Goal: Task Accomplishment & Management: Manage account settings

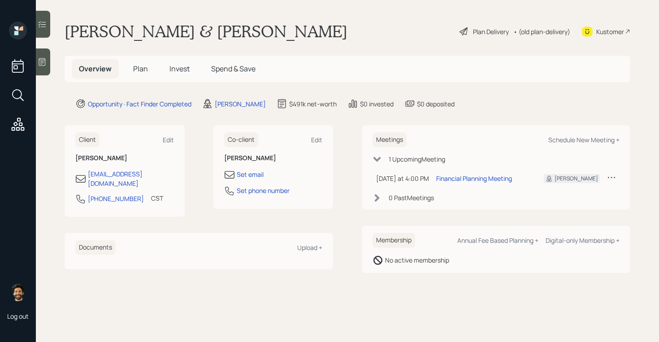
click at [137, 67] on span "Plan" at bounding box center [140, 69] width 15 height 10
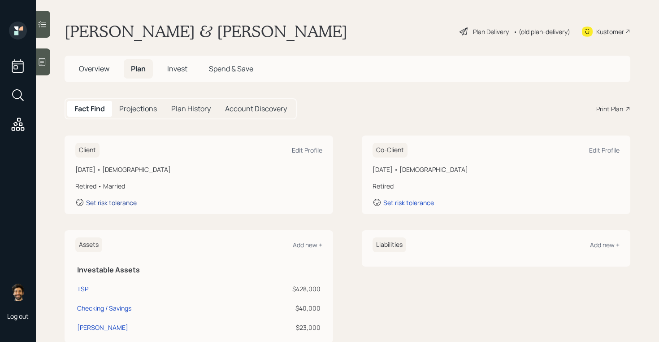
click at [124, 202] on div "Set risk tolerance" at bounding box center [111, 202] width 51 height 9
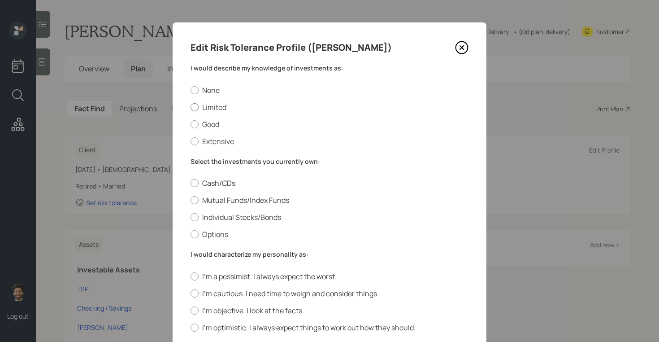
click at [195, 103] on div at bounding box center [195, 107] width 8 height 8
click at [191, 107] on input "Limited" at bounding box center [190, 107] width 0 height 0
radio input "true"
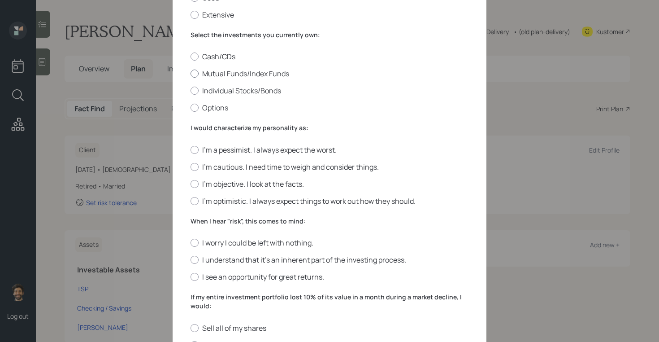
click at [202, 69] on label "Mutual Funds/Index Funds" at bounding box center [330, 74] width 278 height 10
click at [191, 74] on input "Mutual Funds/Index Funds" at bounding box center [190, 74] width 0 height 0
radio input "true"
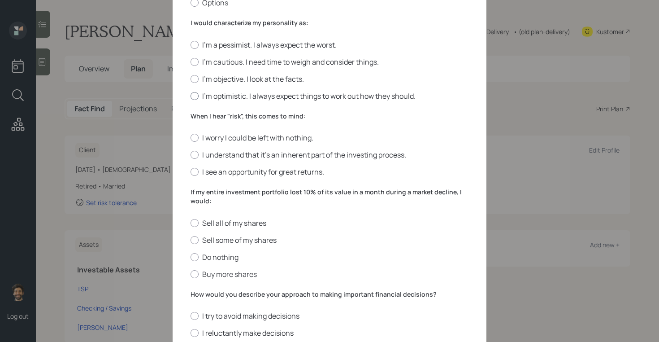
scroll to position [256, 0]
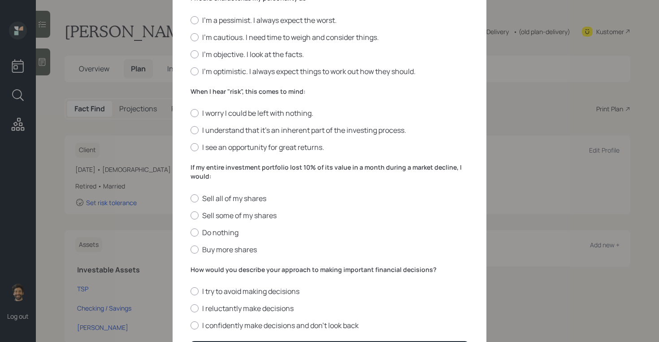
click at [206, 30] on div "I'm a pessimist. I always expect the worst. I'm cautious. I need time to weigh …" at bounding box center [330, 45] width 278 height 61
click at [206, 34] on label "I'm cautious. I need time to weigh and consider things." at bounding box center [330, 37] width 278 height 10
click at [191, 37] on input "I'm cautious. I need time to weigh and consider things." at bounding box center [190, 37] width 0 height 0
radio input "true"
click at [208, 125] on label "I understand that it’s an inherent part of the investing process." at bounding box center [330, 130] width 278 height 10
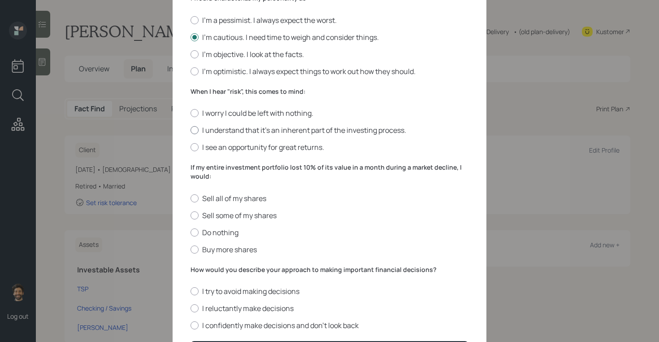
click at [191, 130] on input "I understand that it’s an inherent part of the investing process." at bounding box center [190, 130] width 0 height 0
radio input "true"
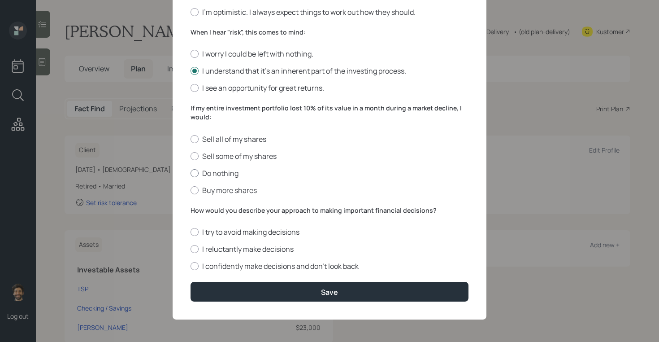
click at [199, 176] on label "Do nothing" at bounding box center [330, 173] width 278 height 10
click at [191, 173] on input "Do nothing" at bounding box center [190, 173] width 0 height 0
radio input "true"
click at [208, 250] on label "I reluctantly make decisions" at bounding box center [330, 249] width 278 height 10
click at [191, 249] on input "I reluctantly make decisions" at bounding box center [190, 249] width 0 height 0
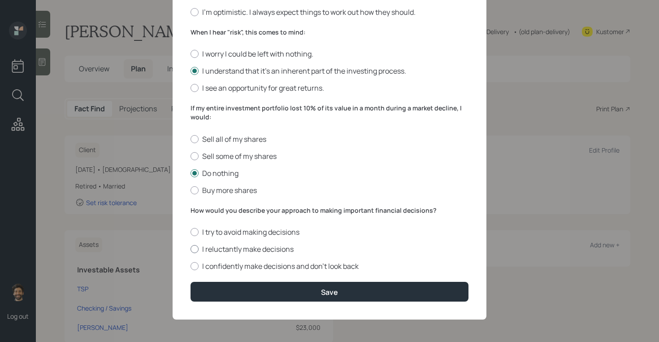
radio input "true"
drag, startPoint x: 293, startPoint y: 249, endPoint x: 199, endPoint y: 247, distance: 93.7
click at [199, 247] on label "I reluctantly make decisions" at bounding box center [330, 249] width 278 height 10
click at [196, 208] on label "How would you describe your approach to making important financial decisions?" at bounding box center [330, 210] width 278 height 9
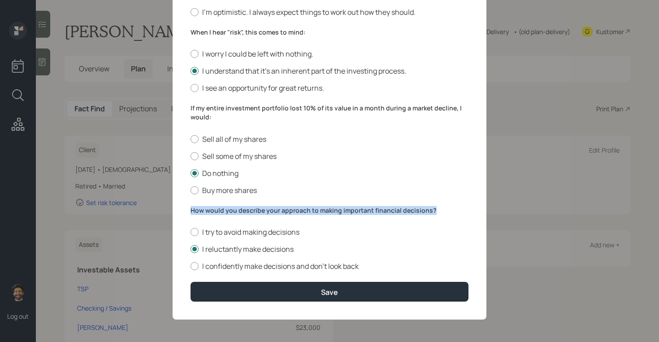
click at [196, 208] on label "How would you describe your approach to making important financial decisions?" at bounding box center [330, 210] width 278 height 9
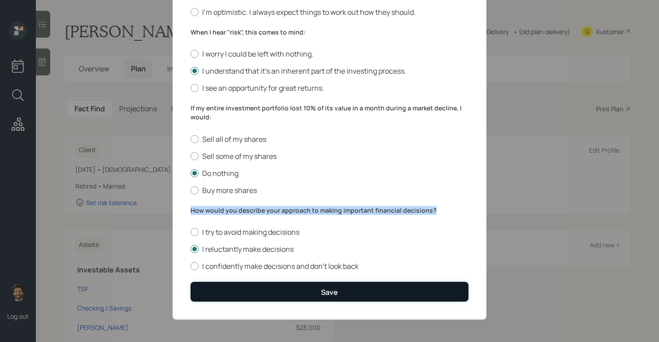
click at [282, 282] on button "Save" at bounding box center [330, 291] width 278 height 19
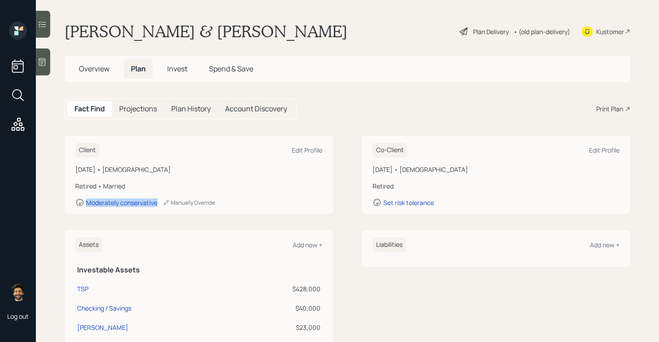
drag, startPoint x: 160, startPoint y: 203, endPoint x: 69, endPoint y: 199, distance: 91.6
click at [69, 199] on div "Client Edit Profile October 7, 1957 • 67 years old Retired • Married Moderately…" at bounding box center [199, 174] width 269 height 78
click at [173, 64] on span "Invest" at bounding box center [177, 69] width 20 height 10
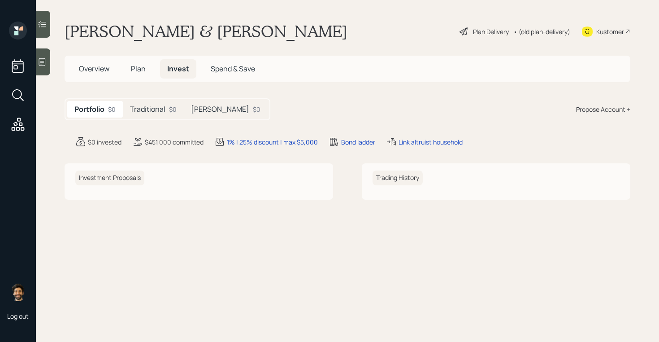
click at [144, 108] on h5 "Traditional" at bounding box center [147, 109] width 35 height 9
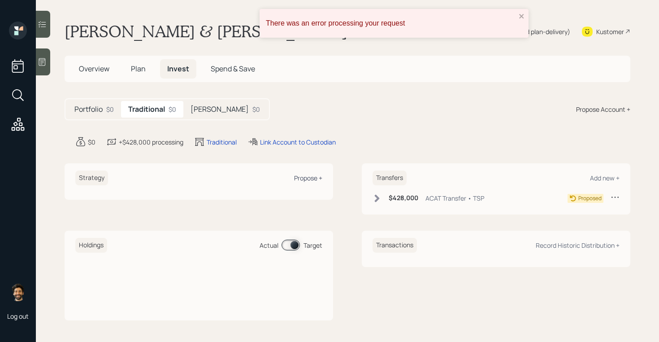
click at [308, 180] on div "Propose +" at bounding box center [308, 177] width 28 height 9
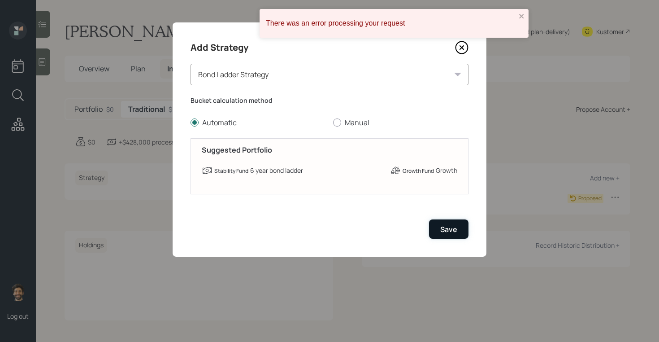
click at [445, 226] on div "Save" at bounding box center [448, 229] width 17 height 10
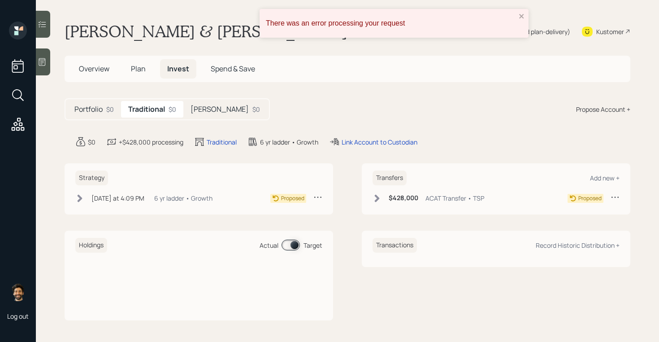
click at [205, 113] on h5 "Roth" at bounding box center [220, 109] width 58 height 9
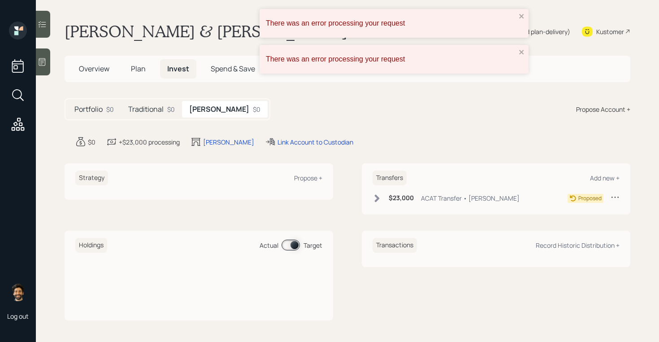
click at [297, 183] on div "Strategy Propose +" at bounding box center [198, 177] width 247 height 15
click at [300, 178] on div "Propose +" at bounding box center [308, 177] width 28 height 9
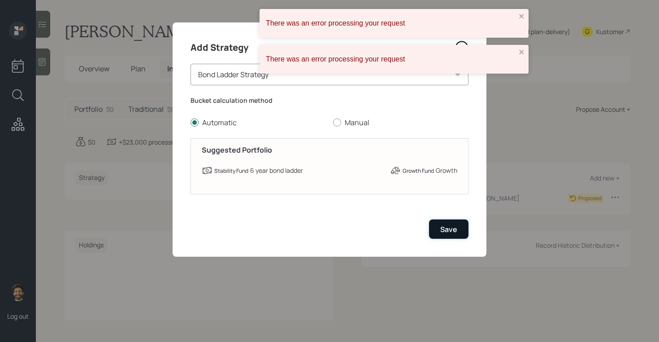
click at [451, 233] on div "Save" at bounding box center [448, 229] width 17 height 10
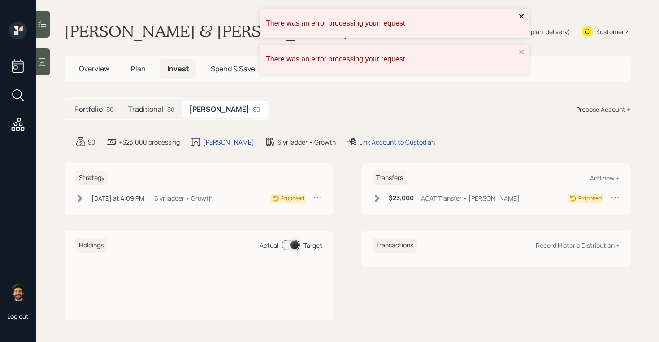
click at [520, 16] on icon "close" at bounding box center [521, 16] width 4 height 4
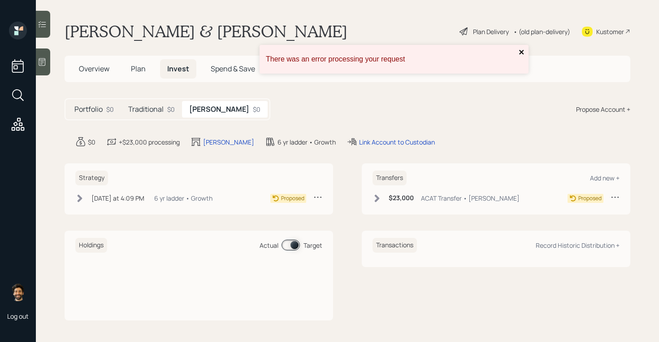
click at [521, 56] on button "close" at bounding box center [522, 52] width 6 height 9
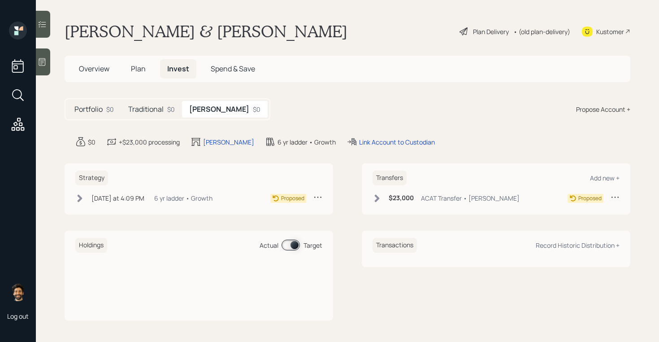
click at [543, 31] on div "• (old plan-delivery)" at bounding box center [541, 31] width 57 height 9
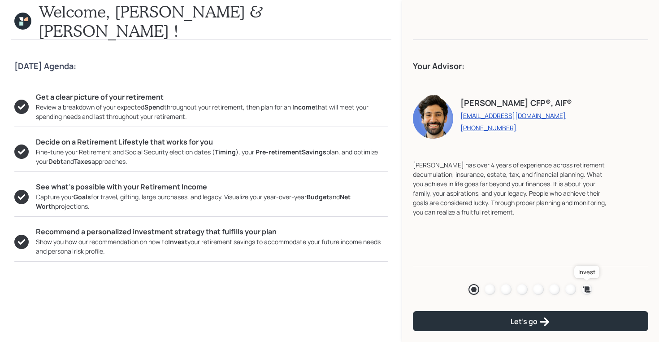
click at [587, 287] on icon at bounding box center [587, 289] width 8 height 6
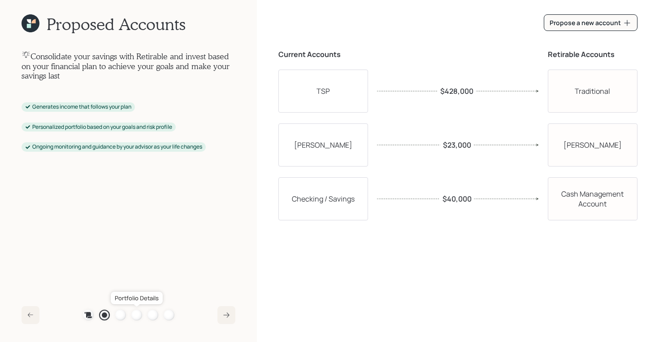
click at [135, 314] on div at bounding box center [136, 314] width 11 height 11
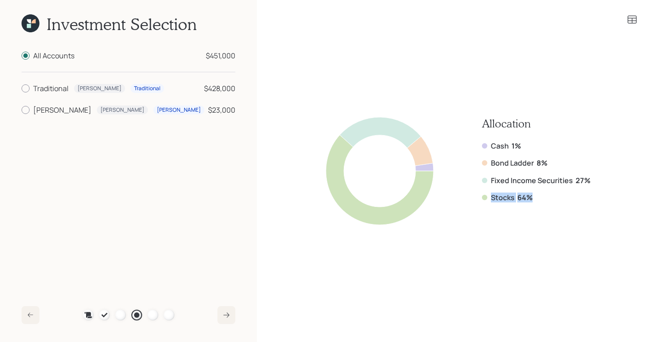
drag, startPoint x: 534, startPoint y: 198, endPoint x: 485, endPoint y: 200, distance: 48.9
click at [485, 200] on div "Stocks 64%" at bounding box center [536, 197] width 108 height 10
click at [542, 203] on div "Allocation Cash 1% Bond Ladder 8% Fixed Income Securities 27% Stocks 64%" at bounding box center [536, 171] width 108 height 108
drag, startPoint x: 536, startPoint y: 198, endPoint x: 476, endPoint y: 198, distance: 59.6
click at [476, 198] on div "Allocation Cash 1% Bond Ladder 8% Fixed Income Securities 27% Stocks 64%" at bounding box center [458, 171] width 264 height 108
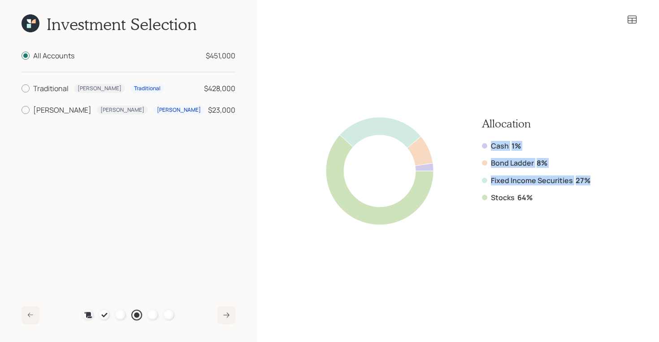
drag, startPoint x: 586, startPoint y: 180, endPoint x: 481, endPoint y: 138, distance: 113.9
click at [481, 138] on div "Allocation Cash 1% Bond Ladder 8% Fixed Income Securities 27% Stocks 64%" at bounding box center [458, 171] width 264 height 108
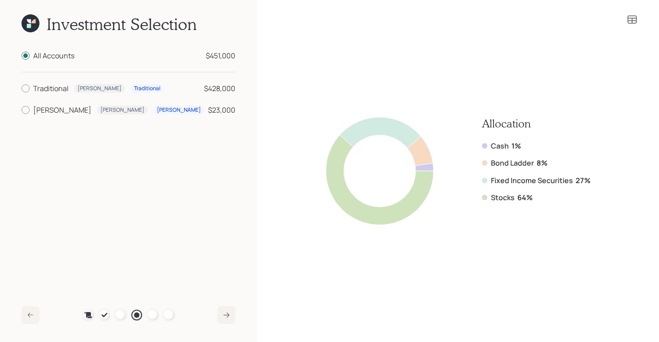
click at [633, 16] on icon at bounding box center [632, 19] width 11 height 11
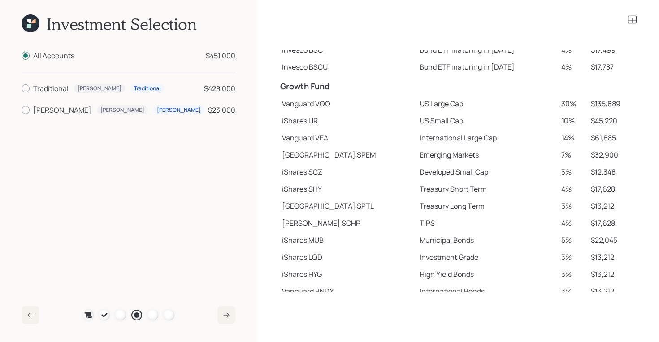
scroll to position [158, 0]
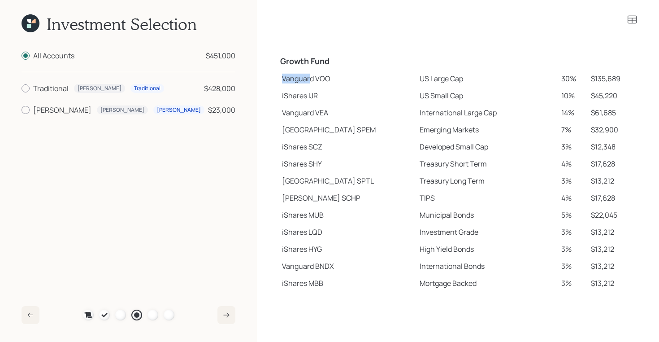
drag, startPoint x: 282, startPoint y: 80, endPoint x: 311, endPoint y: 80, distance: 28.7
click at [311, 80] on td "Vanguard VOO" at bounding box center [346, 78] width 137 height 17
drag, startPoint x: 282, startPoint y: 95, endPoint x: 307, endPoint y: 100, distance: 25.9
click at [307, 100] on td "iShares IJR" at bounding box center [346, 95] width 137 height 17
drag, startPoint x: 283, startPoint y: 129, endPoint x: 324, endPoint y: 132, distance: 40.4
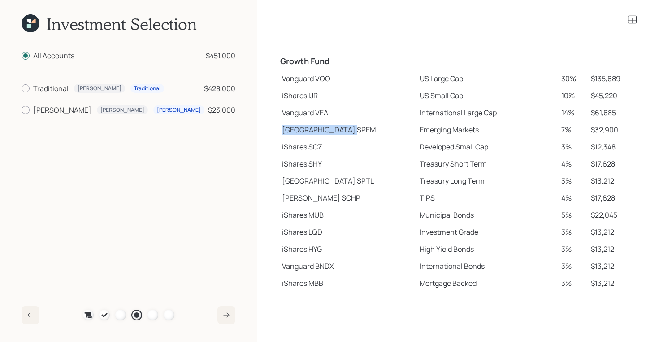
click at [324, 132] on td "State Street SPEM" at bounding box center [346, 129] width 137 height 17
drag, startPoint x: 282, startPoint y: 199, endPoint x: 309, endPoint y: 199, distance: 26.9
click at [309, 199] on td "Schwab SCHP" at bounding box center [346, 197] width 137 height 17
drag, startPoint x: 281, startPoint y: 77, endPoint x: 334, endPoint y: 83, distance: 54.2
click at [334, 83] on td "Vanguard VOO" at bounding box center [346, 78] width 137 height 17
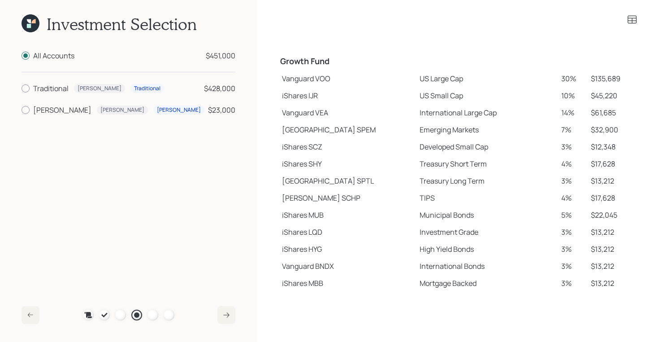
click at [290, 88] on td "iShares IJR" at bounding box center [346, 95] width 137 height 17
drag, startPoint x: 282, startPoint y: 78, endPoint x: 614, endPoint y: 76, distance: 332.6
click at [614, 76] on tr "Vanguard VOO US Large Cap 30% $135,689" at bounding box center [457, 78] width 359 height 17
click at [558, 78] on td "30%" at bounding box center [573, 78] width 30 height 17
drag, startPoint x: 565, startPoint y: 79, endPoint x: 543, endPoint y: 79, distance: 22.0
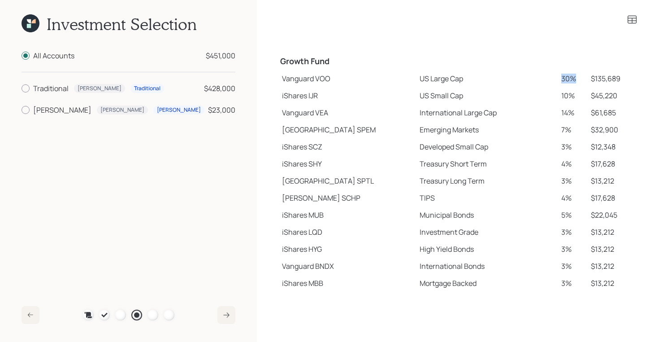
click at [543, 79] on tr "Vanguard VOO US Large Cap 30% $135,689" at bounding box center [457, 78] width 359 height 17
drag, startPoint x: 387, startPoint y: 94, endPoint x: 436, endPoint y: 100, distance: 49.2
click at [436, 100] on td "US Small Cap" at bounding box center [487, 95] width 142 height 17
drag, startPoint x: 386, startPoint y: 115, endPoint x: 475, endPoint y: 118, distance: 89.2
click at [475, 118] on td "International Large Cap" at bounding box center [487, 112] width 142 height 17
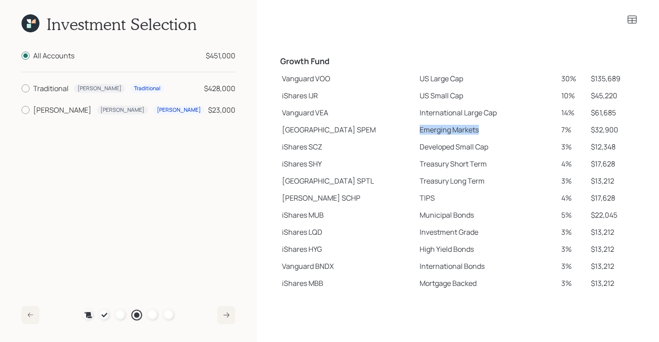
drag, startPoint x: 389, startPoint y: 128, endPoint x: 452, endPoint y: 133, distance: 63.8
click at [452, 133] on td "Emerging Markets" at bounding box center [487, 129] width 142 height 17
click at [435, 120] on td "International Large Cap" at bounding box center [487, 112] width 142 height 17
drag, startPoint x: 548, startPoint y: 130, endPoint x: 568, endPoint y: 130, distance: 20.2
click at [568, 130] on td "7%" at bounding box center [573, 129] width 30 height 17
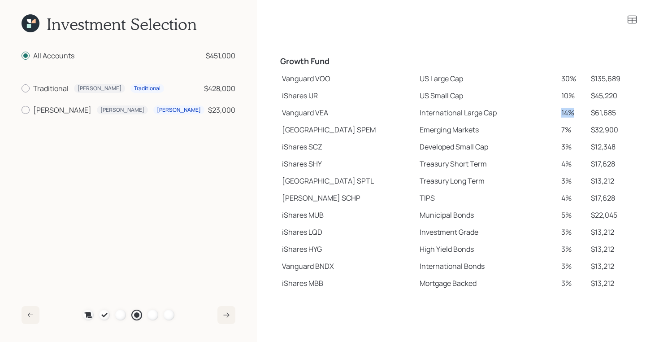
drag, startPoint x: 550, startPoint y: 114, endPoint x: 578, endPoint y: 113, distance: 28.3
click at [578, 113] on td "14%" at bounding box center [573, 112] width 30 height 17
drag, startPoint x: 549, startPoint y: 148, endPoint x: 584, endPoint y: 148, distance: 34.5
click at [584, 148] on tr "iShares SCZ Developed Small Cap 3% $12,348" at bounding box center [457, 146] width 359 height 17
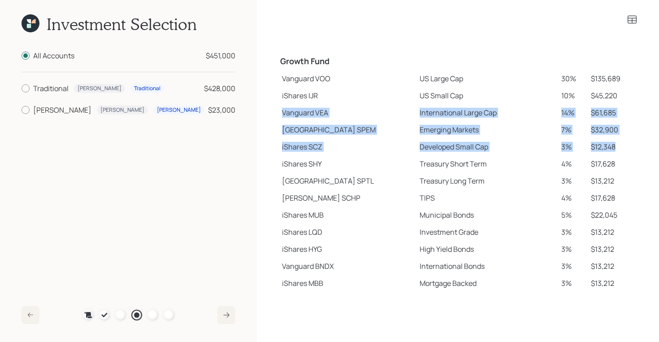
drag, startPoint x: 611, startPoint y: 146, endPoint x: 282, endPoint y: 112, distance: 331.3
click at [282, 112] on tbody "Spend Fund CASH Cash (Account Management) 1% $4,510 Stability Fund Invesco BSCP…" at bounding box center [457, 91] width 359 height 399
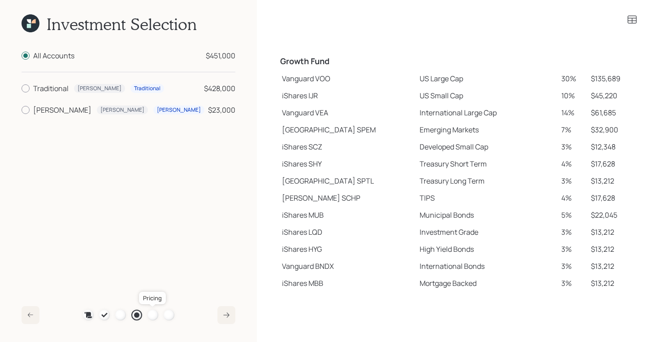
click at [152, 315] on div at bounding box center [152, 314] width 11 height 11
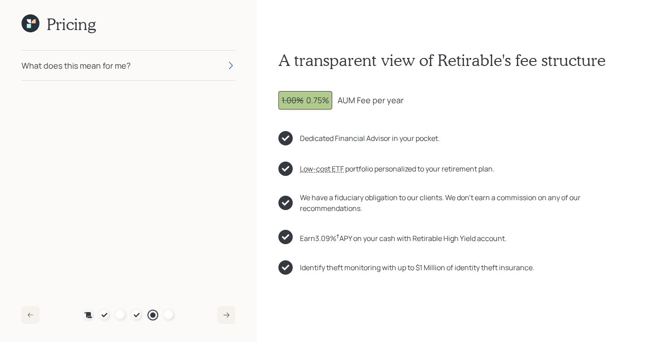
click at [306, 104] on div "1.00% 0.75%" at bounding box center [306, 100] width 48 height 12
drag, startPoint x: 304, startPoint y: 103, endPoint x: 272, endPoint y: 103, distance: 32.3
click at [272, 103] on div "A transparent view of Retirable's fee structure 1.00% 0.75% AUM Fee per year De…" at bounding box center [458, 171] width 402 height 342
drag, startPoint x: 308, startPoint y: 101, endPoint x: 400, endPoint y: 103, distance: 92.4
click at [400, 103] on div "1.00% 0.75% AUM Fee per year" at bounding box center [457, 100] width 359 height 18
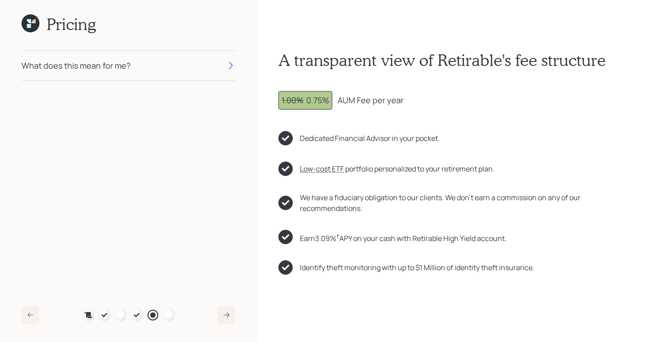
click at [28, 24] on icon at bounding box center [29, 26] width 4 height 4
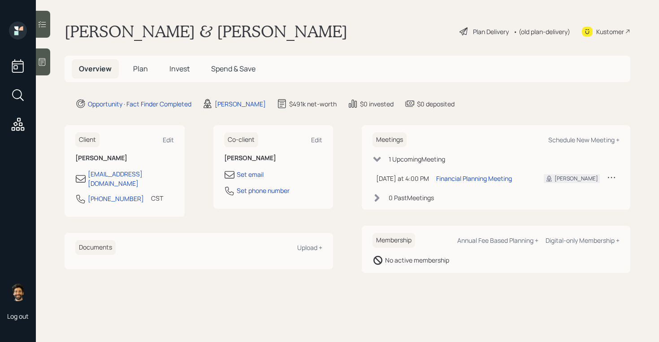
click at [142, 68] on span "Plan" at bounding box center [140, 69] width 15 height 10
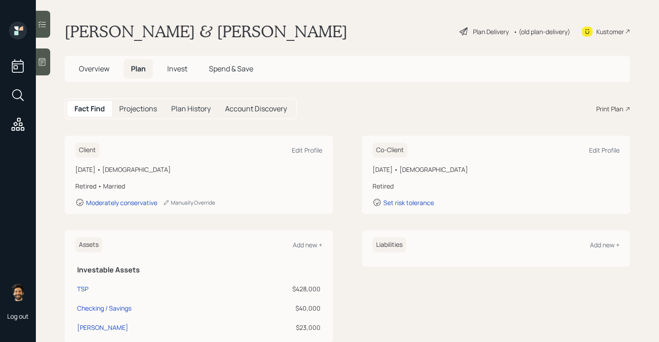
click at [105, 70] on span "Overview" at bounding box center [94, 69] width 30 height 10
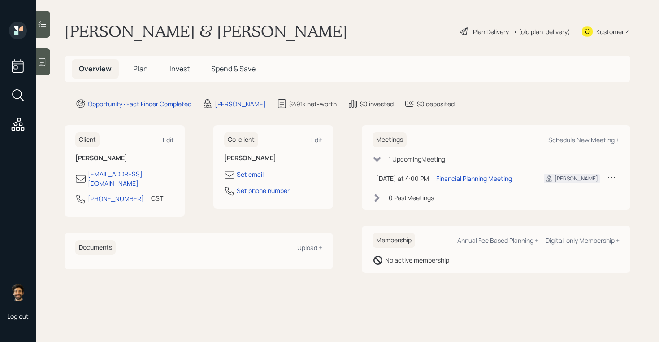
click at [145, 69] on span "Plan" at bounding box center [140, 69] width 15 height 10
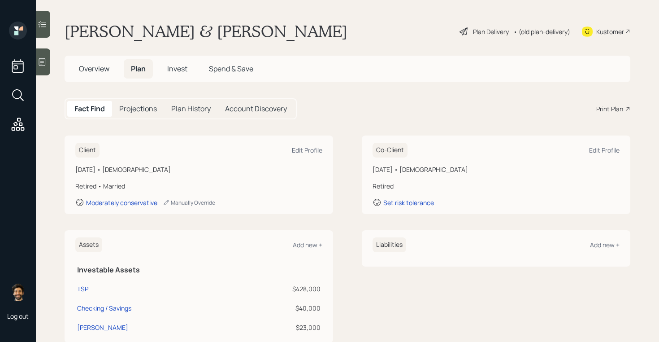
click at [619, 107] on div "Print Plan" at bounding box center [609, 108] width 27 height 9
click at [45, 60] on icon at bounding box center [42, 62] width 7 height 8
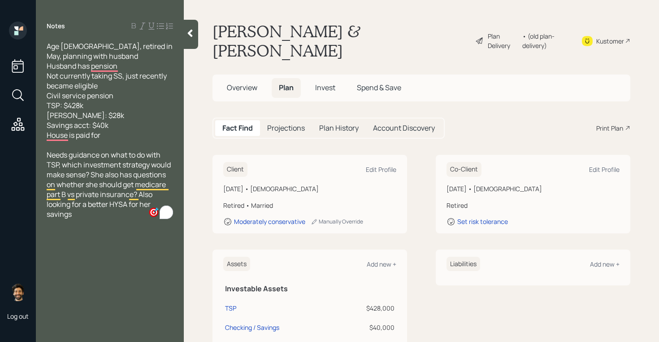
click at [187, 37] on icon at bounding box center [190, 33] width 9 height 9
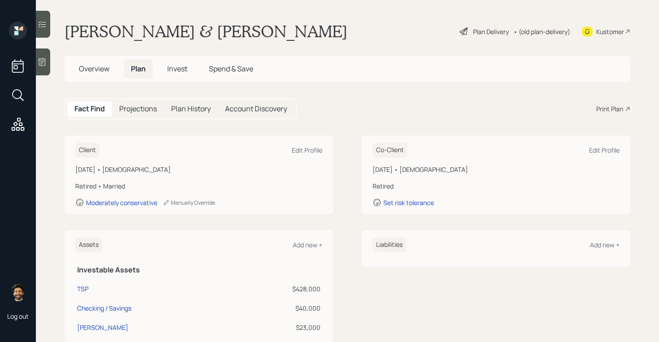
click at [539, 33] on div "• (old plan-delivery)" at bounding box center [541, 31] width 57 height 9
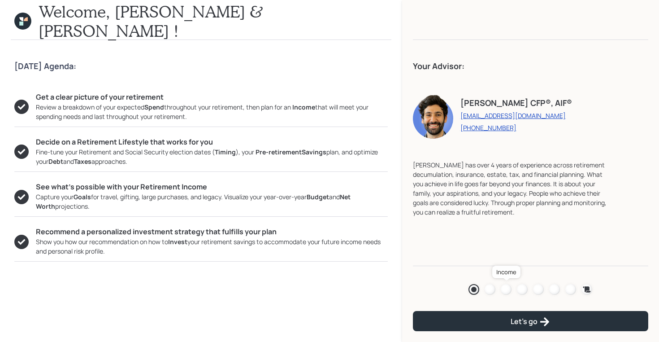
click at [506, 292] on div at bounding box center [506, 289] width 11 height 11
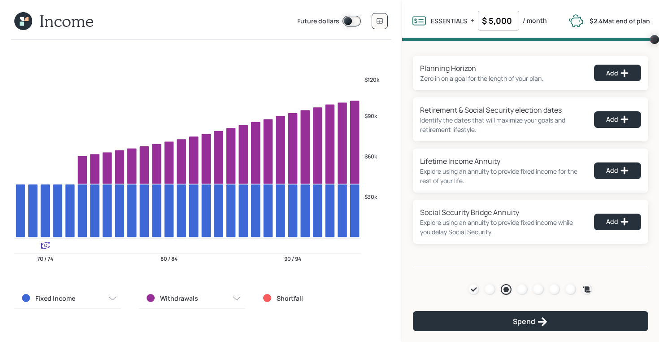
click at [25, 23] on icon at bounding box center [23, 21] width 18 height 18
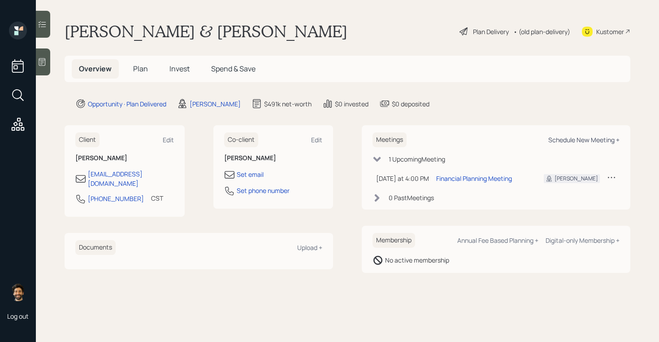
click at [580, 137] on div "Schedule New Meeting +" at bounding box center [583, 139] width 71 height 9
select select "f14b762f-c7c2-4b89-9227-8fa891345eea"
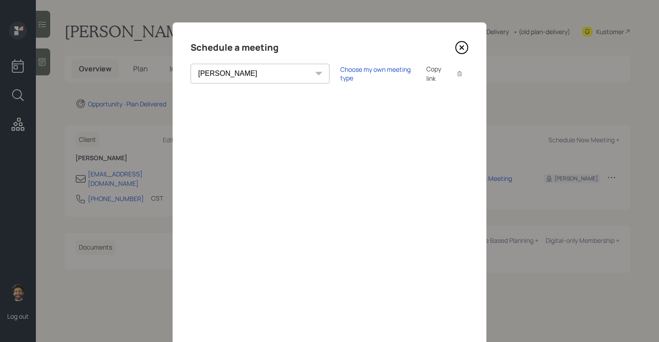
click at [466, 52] on icon at bounding box center [461, 47] width 13 height 13
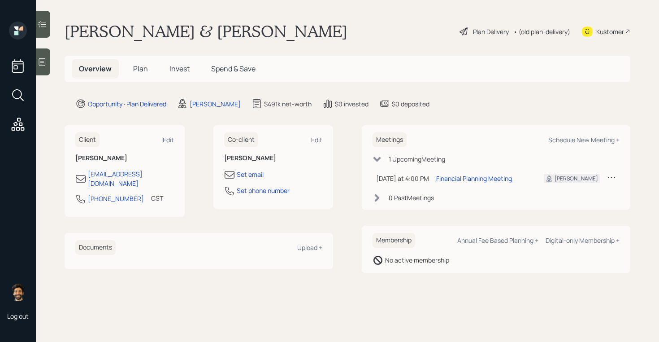
click at [183, 64] on span "Invest" at bounding box center [179, 69] width 20 height 10
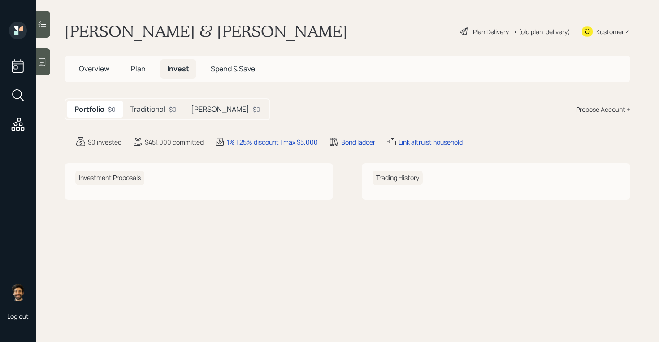
click at [180, 104] on div "Traditional $0" at bounding box center [153, 109] width 61 height 17
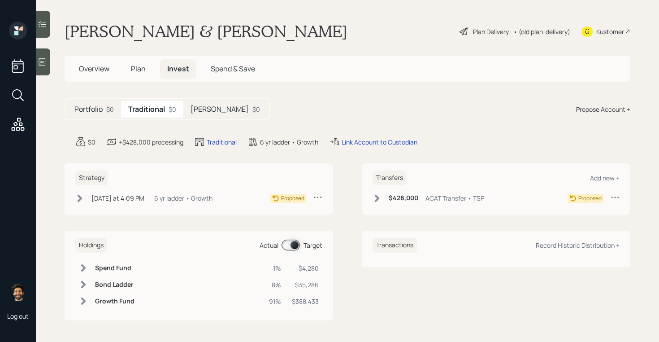
click at [157, 111] on h5 "Traditional" at bounding box center [146, 109] width 37 height 9
click at [200, 106] on h5 "Roth" at bounding box center [220, 109] width 58 height 9
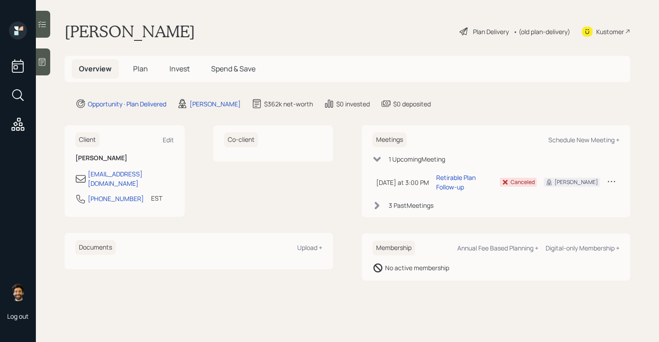
click at [169, 66] on span "Invest" at bounding box center [179, 69] width 20 height 10
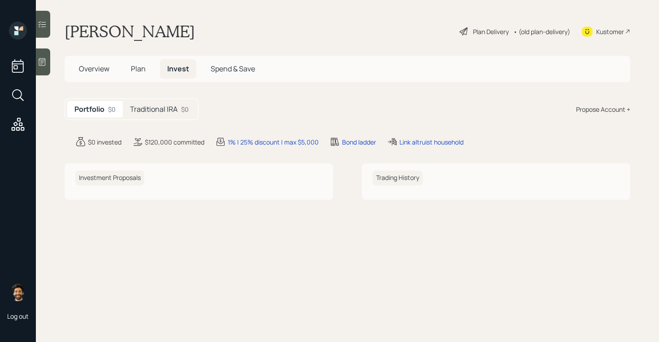
click at [153, 110] on h5 "Traditional IRA" at bounding box center [154, 109] width 48 height 9
